Goal: Navigation & Orientation: Find specific page/section

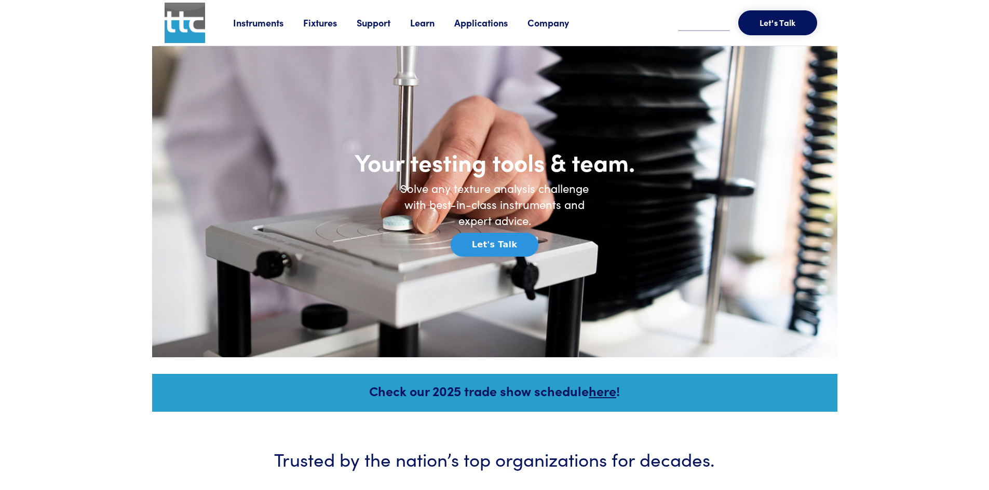
click at [481, 21] on link "Applications" at bounding box center [490, 22] width 73 height 13
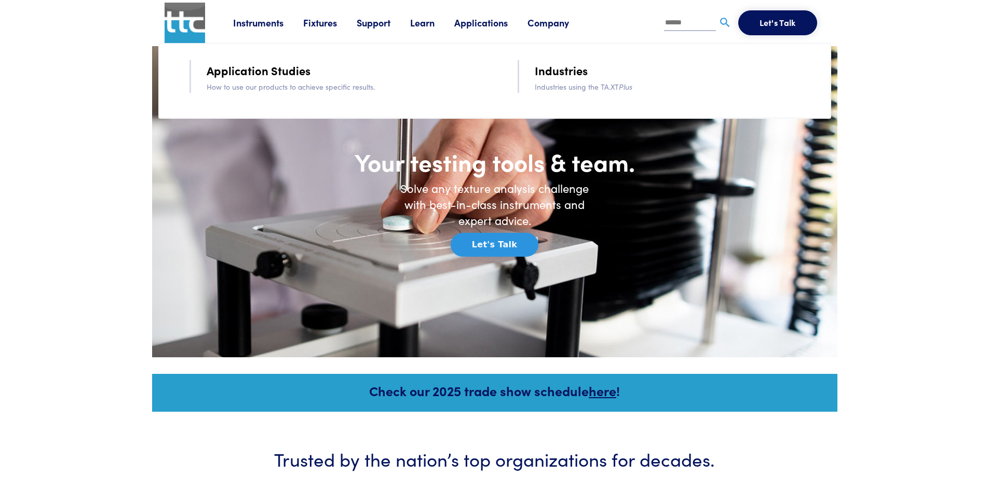
click at [573, 70] on link "Industries" at bounding box center [561, 70] width 53 height 18
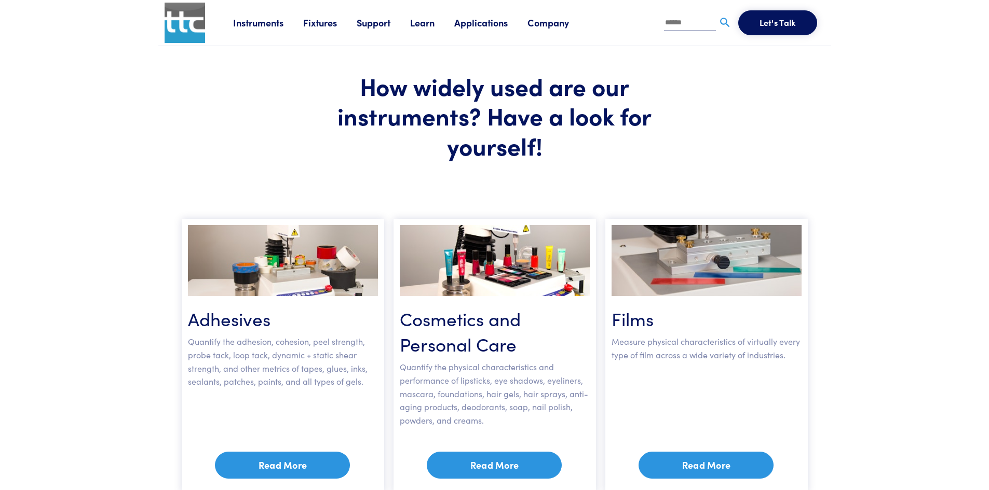
click at [482, 24] on link "Applications" at bounding box center [490, 22] width 73 height 13
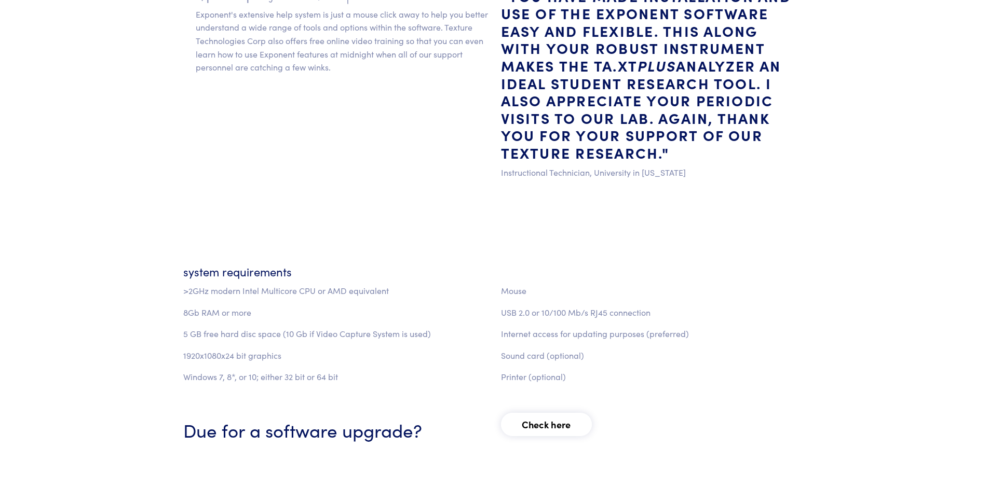
scroll to position [1246, 0]
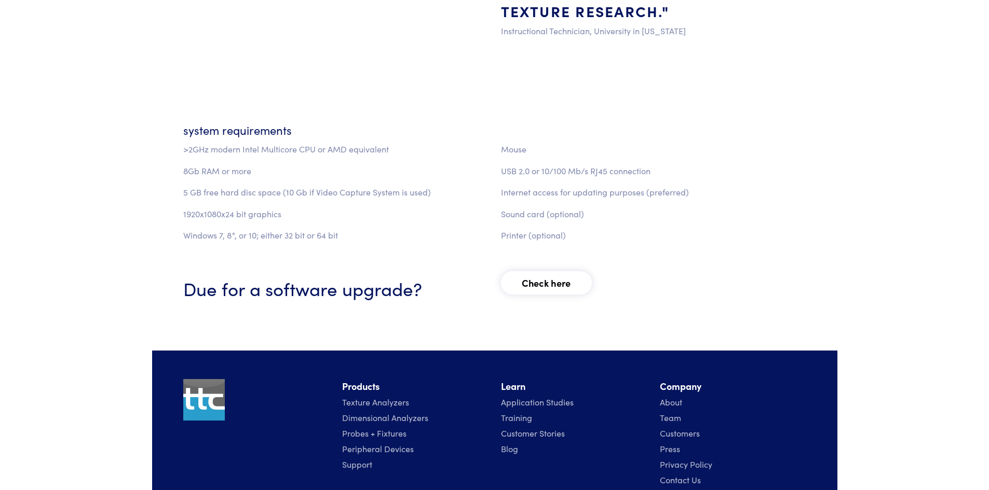
click at [527, 284] on link "Check here" at bounding box center [546, 282] width 91 height 23
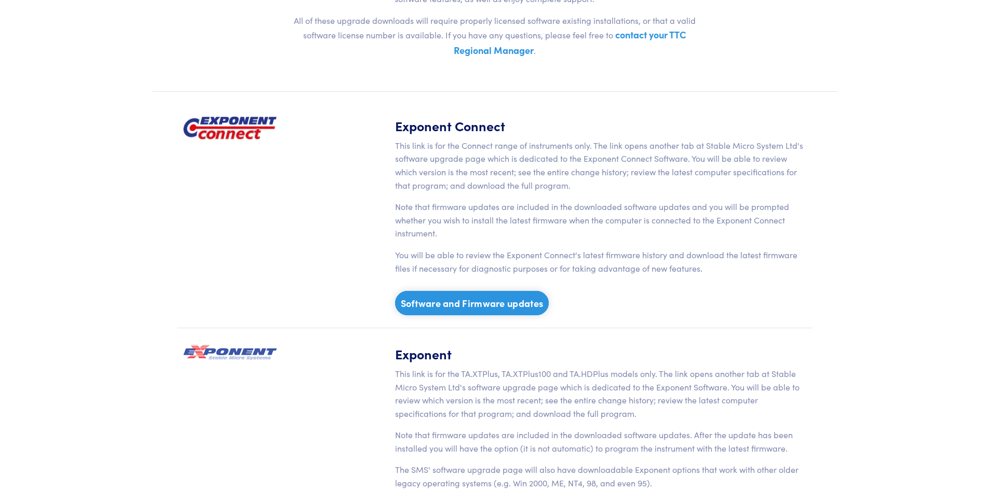
scroll to position [208, 0]
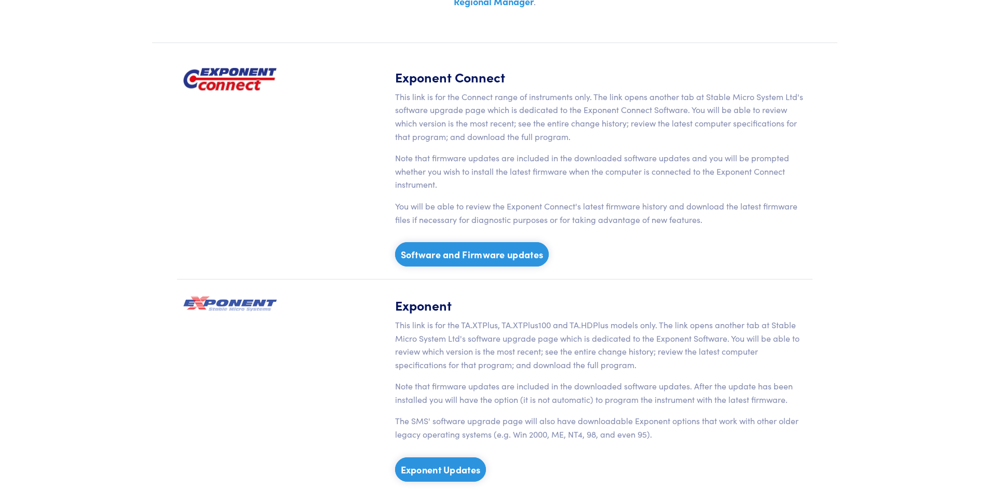
click at [482, 253] on link "Software and Firmware updates" at bounding box center [472, 254] width 154 height 24
